Goal: Task Accomplishment & Management: Manage account settings

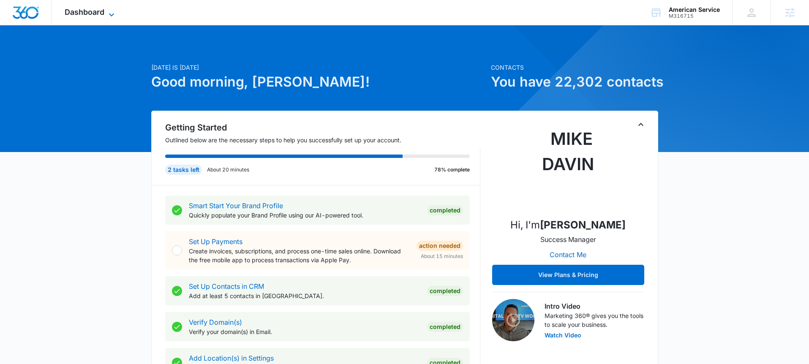
click at [107, 13] on icon at bounding box center [111, 15] width 10 height 10
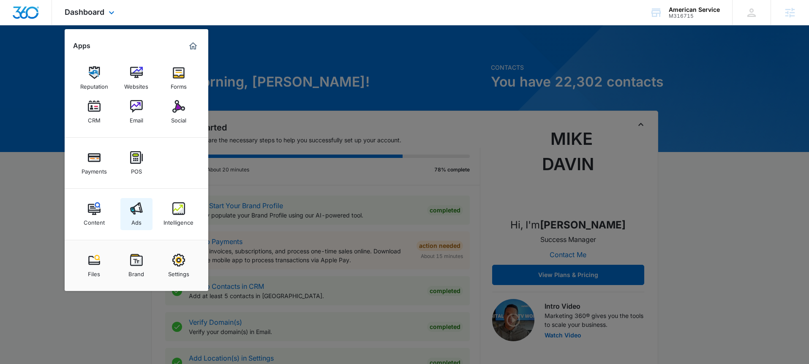
click at [145, 213] on link "Ads" at bounding box center [136, 214] width 32 height 32
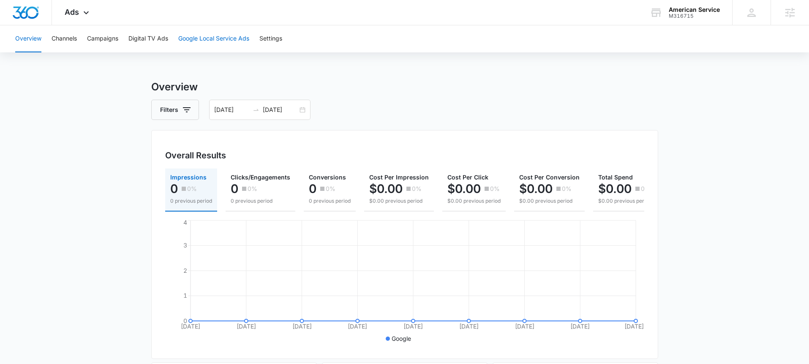
click at [228, 38] on button "Google Local Service Ads" at bounding box center [213, 38] width 71 height 27
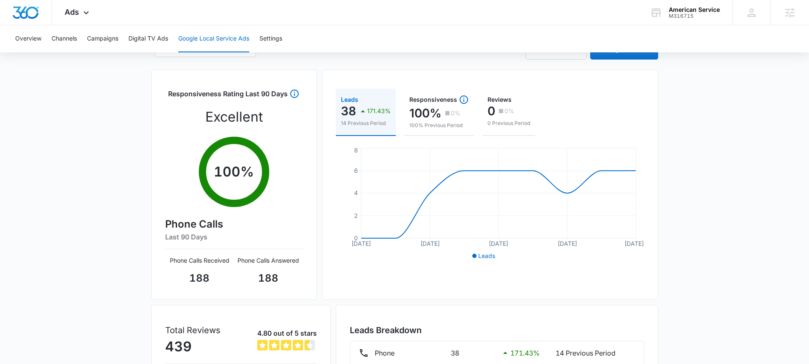
scroll to position [56, 0]
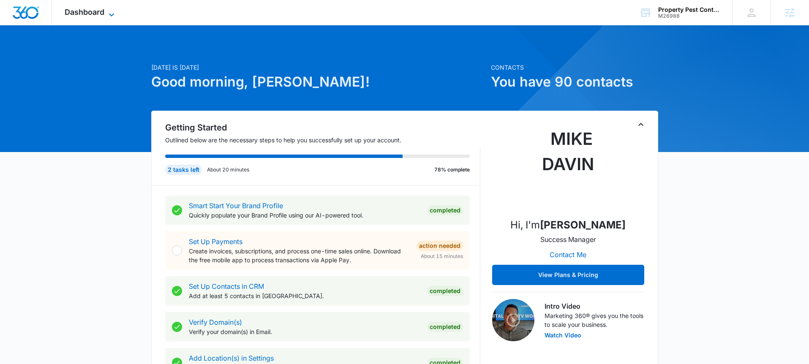
click at [92, 16] on span "Dashboard" at bounding box center [85, 12] width 40 height 9
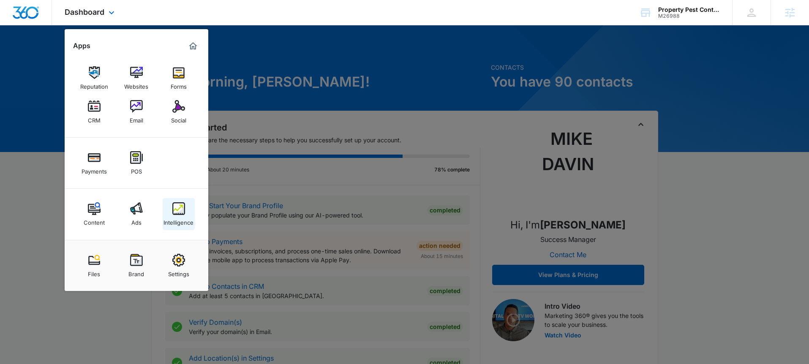
click at [177, 218] on div "Intelligence" at bounding box center [178, 220] width 30 height 11
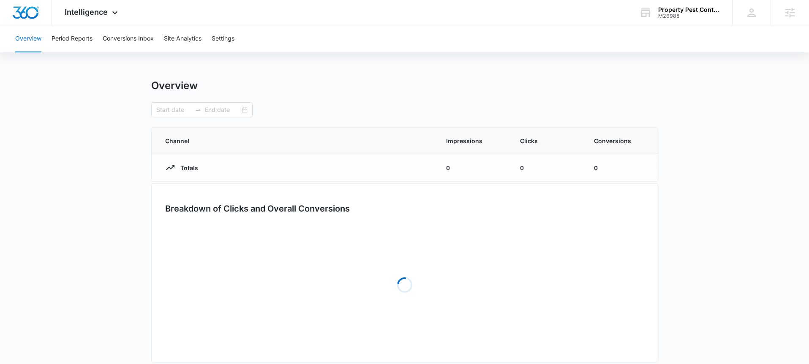
type input "[DATE]"
click at [213, 43] on button "Settings" at bounding box center [223, 38] width 23 height 27
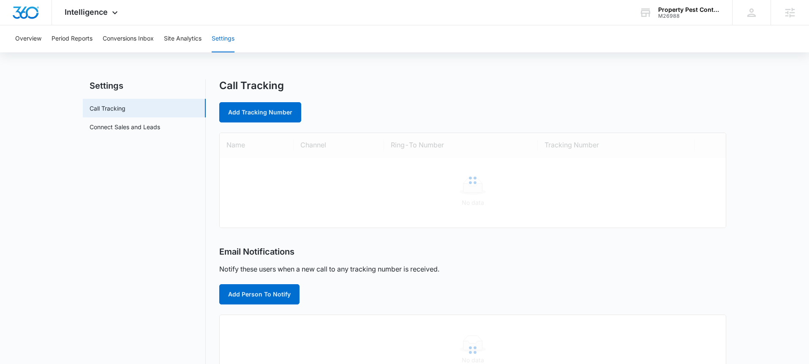
click at [217, 42] on button "Settings" at bounding box center [223, 38] width 23 height 27
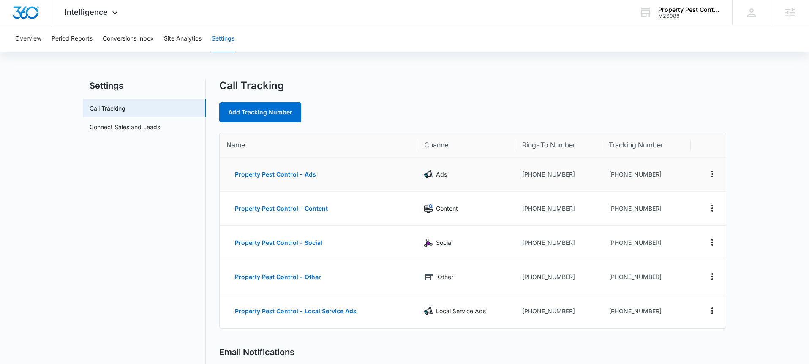
click at [574, 179] on td "[PHONE_NUMBER]" at bounding box center [558, 174] width 87 height 34
drag, startPoint x: 562, startPoint y: 172, endPoint x: 527, endPoint y: 173, distance: 35.1
click at [527, 173] on td "[PHONE_NUMBER]" at bounding box center [558, 174] width 87 height 34
copy td "4802456422"
